Goal: Information Seeking & Learning: Check status

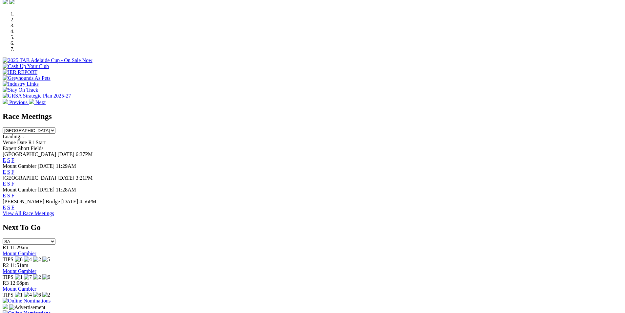
scroll to position [197, 0]
click at [55, 127] on select "[GEOGRAPHIC_DATA] [GEOGRAPHIC_DATA] [GEOGRAPHIC_DATA] [GEOGRAPHIC_DATA] [GEOGRA…" at bounding box center [29, 130] width 53 height 6
select select "QLD"
click at [55, 127] on select "[GEOGRAPHIC_DATA] [GEOGRAPHIC_DATA] [GEOGRAPHIC_DATA] [GEOGRAPHIC_DATA] [GEOGRA…" at bounding box center [29, 130] width 53 height 6
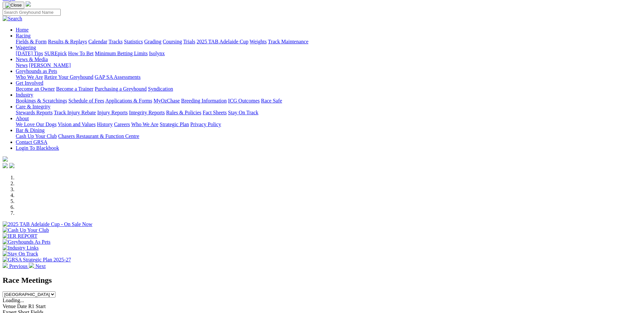
scroll to position [0, 0]
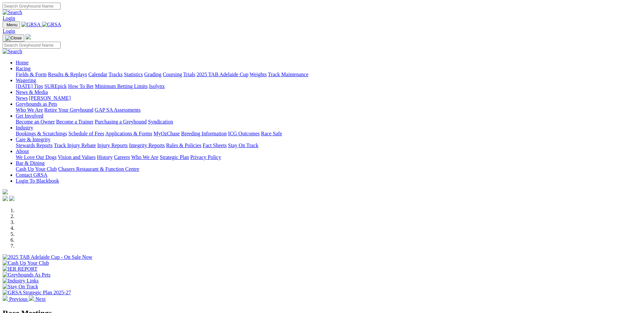
click at [31, 66] on link "Racing" at bounding box center [23, 69] width 15 height 6
click at [87, 72] on link "Results & Replays" at bounding box center [67, 75] width 39 height 6
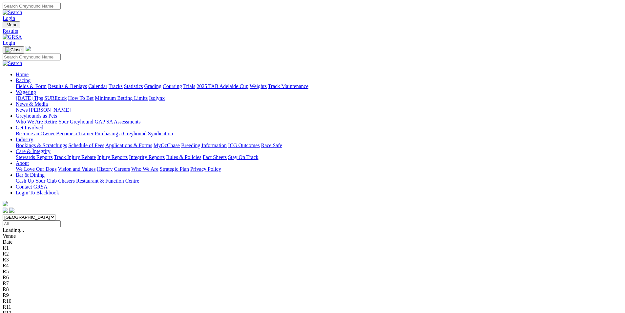
click at [61, 220] on input "Select date" at bounding box center [32, 223] width 58 height 7
type input "[DATE], [DATE]"
click at [55, 214] on select "[GEOGRAPHIC_DATA] [GEOGRAPHIC_DATA] [GEOGRAPHIC_DATA] [GEOGRAPHIC_DATA] [GEOGRA…" at bounding box center [29, 217] width 53 height 6
select select "QLD"
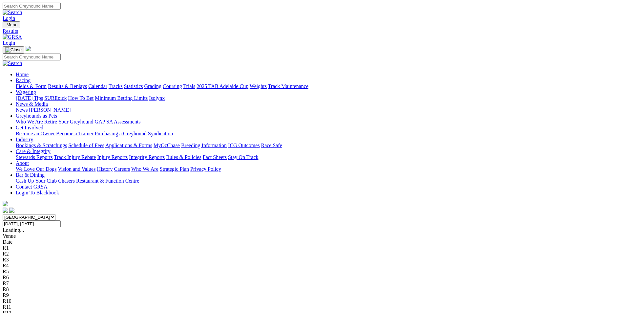
click at [55, 214] on select "[GEOGRAPHIC_DATA] [GEOGRAPHIC_DATA] [GEOGRAPHIC_DATA] [GEOGRAPHIC_DATA] [GEOGRA…" at bounding box center [29, 217] width 53 height 6
